Goal: Task Accomplishment & Management: Manage account settings

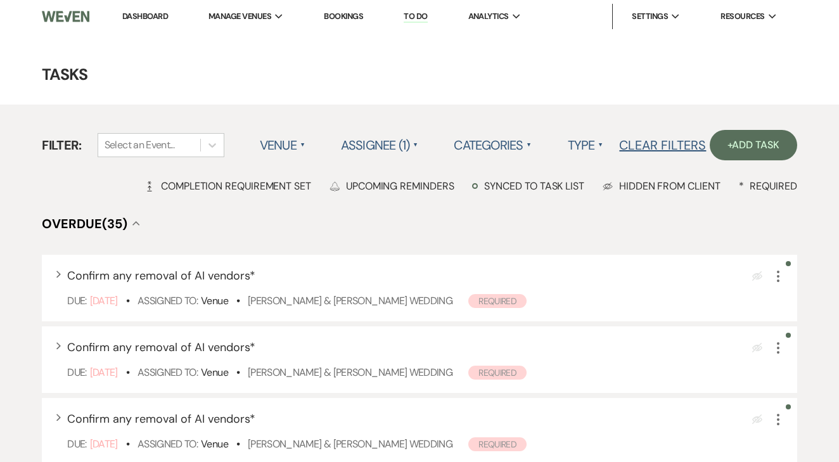
click at [134, 10] on li "Dashboard" at bounding box center [145, 16] width 58 height 25
click at [277, 32] on link "[GEOGRAPHIC_DATA]" at bounding box center [272, 41] width 127 height 25
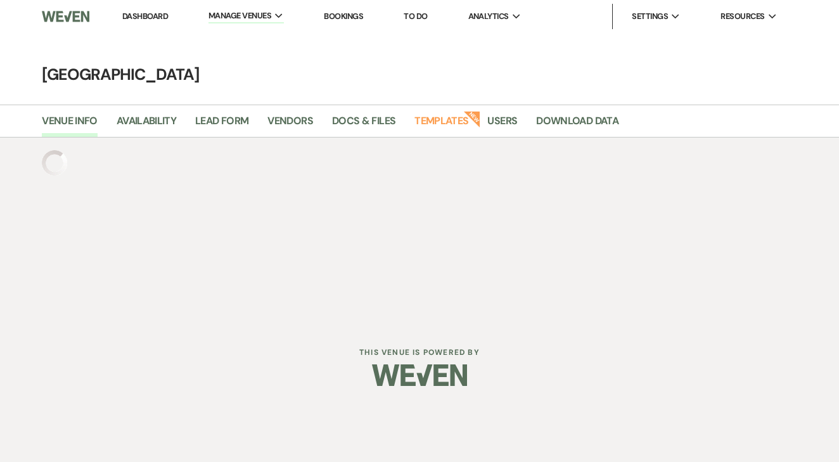
click at [357, 14] on link "Bookings" at bounding box center [343, 16] width 39 height 11
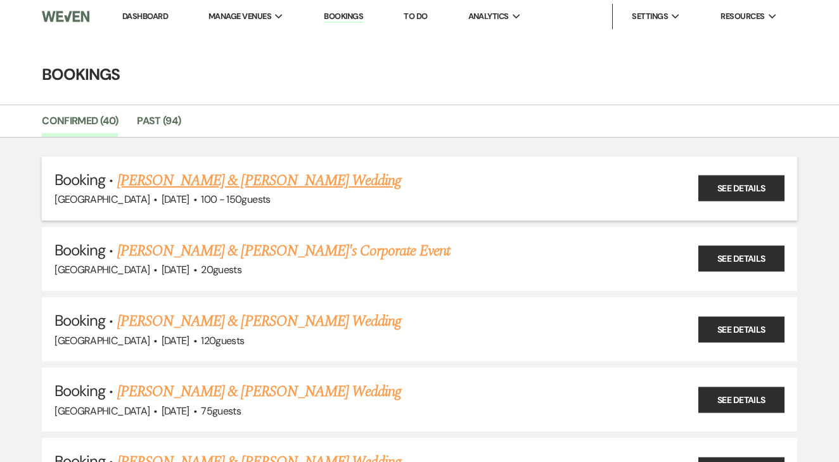
click at [266, 169] on h5 "Booking · [PERSON_NAME] & [PERSON_NAME] Wedding" at bounding box center [419, 180] width 730 height 23
click at [299, 177] on link "[PERSON_NAME] & [PERSON_NAME] Wedding" at bounding box center [259, 180] width 284 height 23
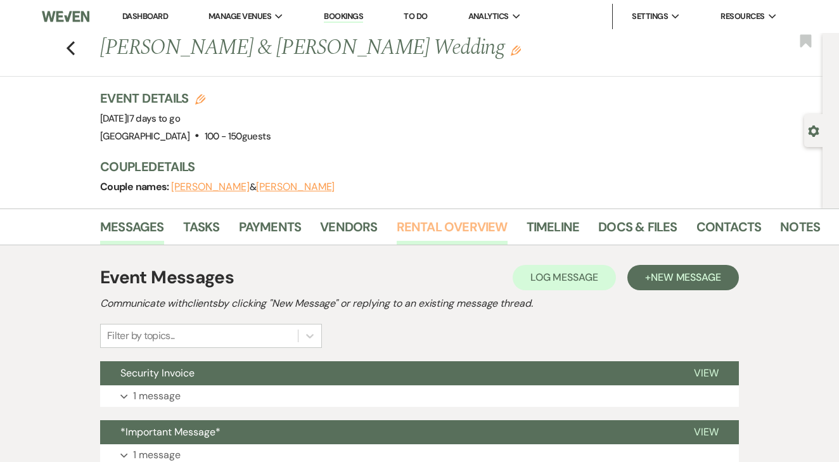
click at [490, 225] on link "Rental Overview" at bounding box center [452, 231] width 111 height 28
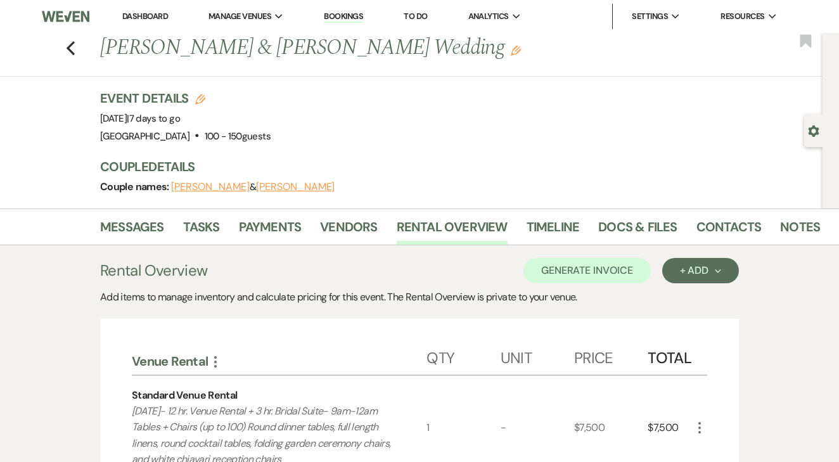
click at [153, 15] on link "Dashboard" at bounding box center [145, 16] width 46 height 11
